Goal: Check status: Check status

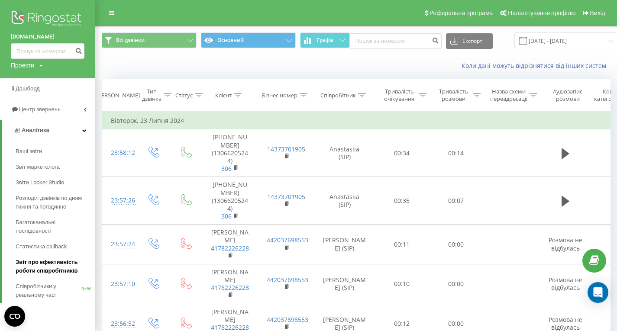
click at [58, 270] on span "Звіт про ефективність роботи співробітників" at bounding box center [53, 266] width 75 height 17
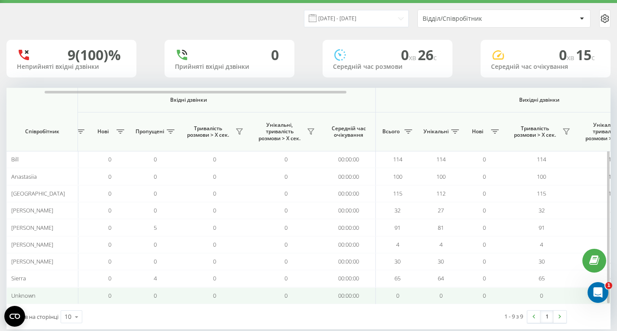
scroll to position [0, 77]
